Goal: Task Accomplishment & Management: Complete application form

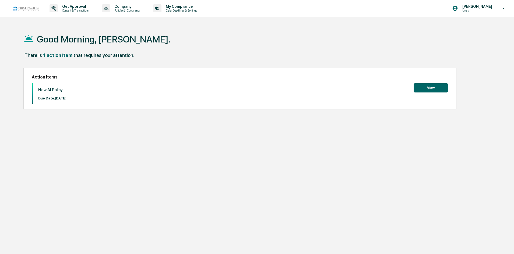
click at [436, 87] on button "View" at bounding box center [431, 87] width 34 height 9
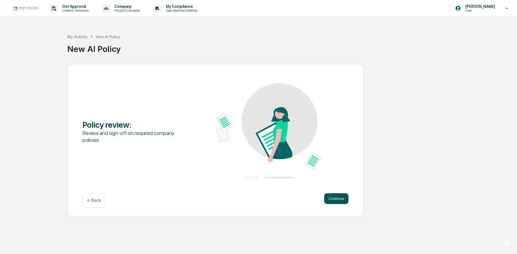
click at [334, 199] on button "Continue" at bounding box center [336, 199] width 24 height 11
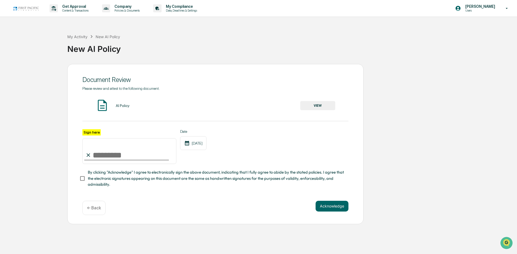
click at [308, 103] on button "VIEW" at bounding box center [317, 105] width 35 height 9
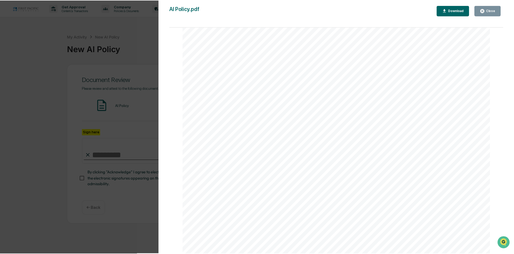
scroll to position [118, 0]
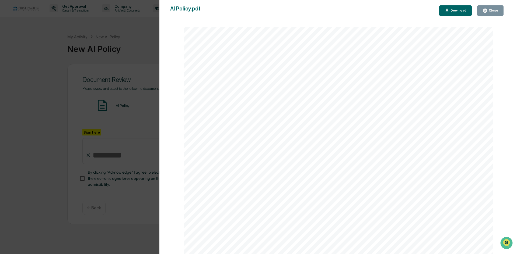
click at [494, 8] on div "Close" at bounding box center [491, 10] width 16 height 5
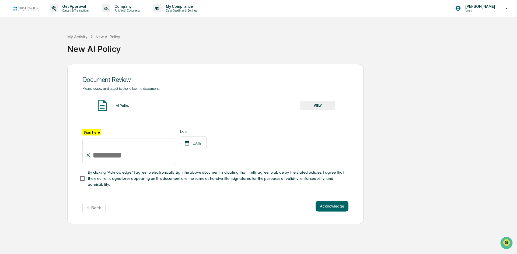
click at [104, 152] on input "Sign here" at bounding box center [129, 151] width 94 height 26
type input "**********"
click at [339, 207] on button "Acknowledge" at bounding box center [332, 206] width 33 height 11
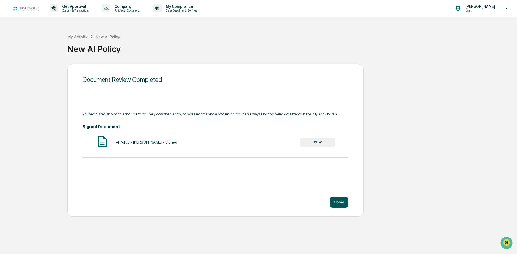
click at [334, 202] on button "Home" at bounding box center [339, 202] width 19 height 11
